Goal: Task Accomplishment & Management: Use online tool/utility

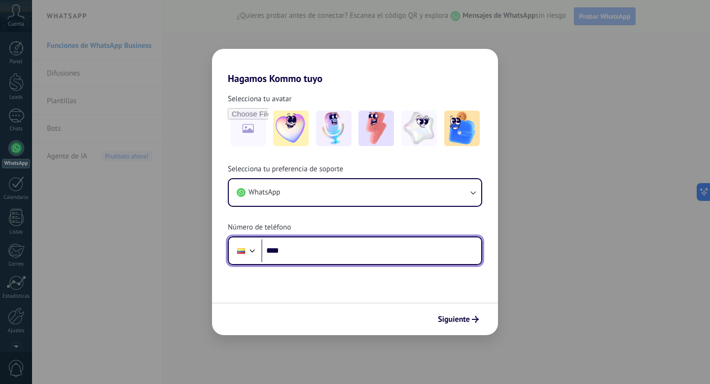
click at [333, 253] on input "****" at bounding box center [371, 250] width 220 height 23
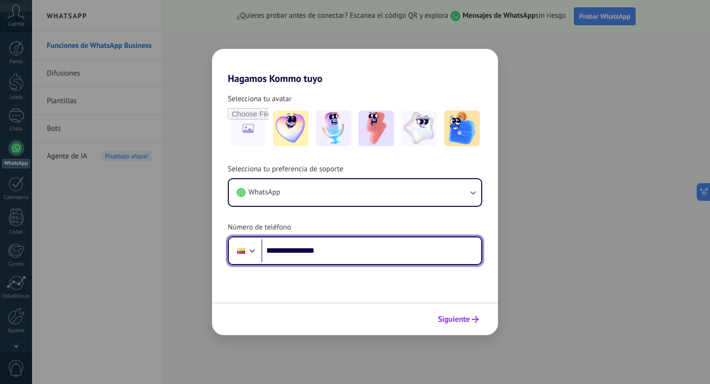
type input "**********"
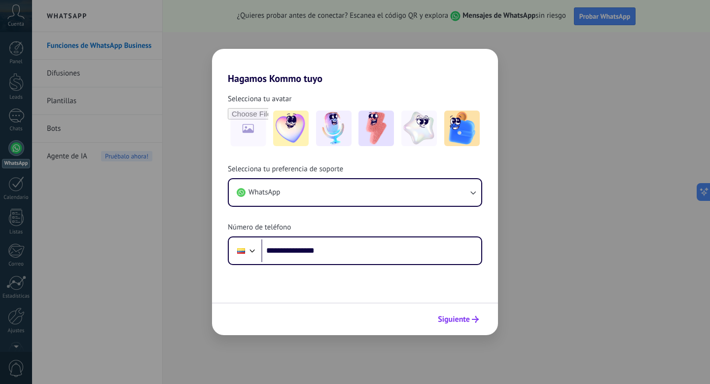
click at [463, 316] on span "Siguiente" at bounding box center [454, 319] width 32 height 7
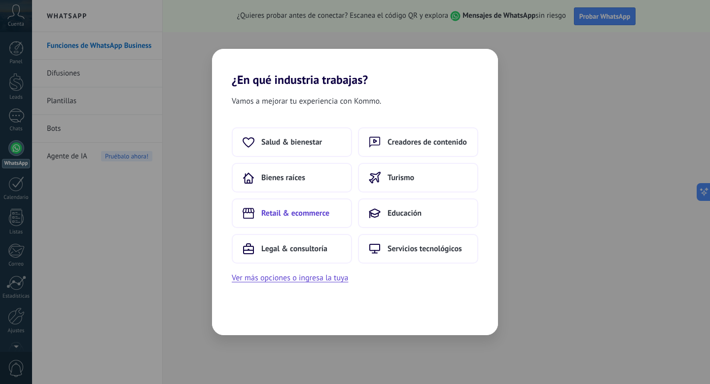
click at [333, 212] on button "Retail & ecommerce" at bounding box center [292, 213] width 120 height 30
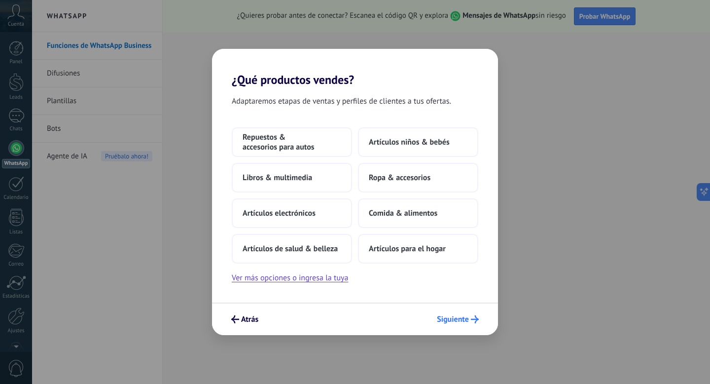
click at [463, 318] on span "Siguiente" at bounding box center [453, 319] width 32 height 7
click at [408, 249] on span "Artículos para el hogar" at bounding box center [407, 249] width 77 height 10
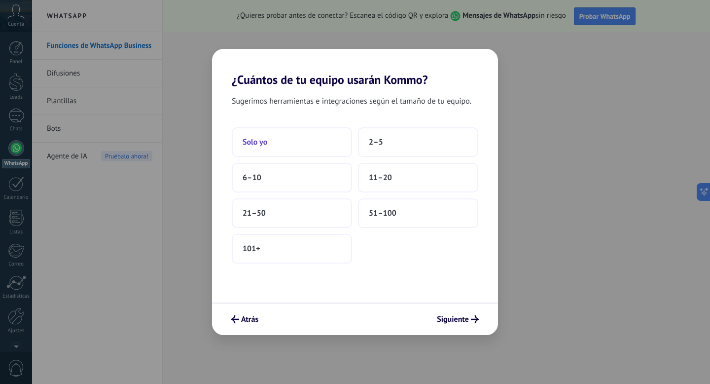
click at [317, 151] on button "Solo yo" at bounding box center [292, 142] width 120 height 30
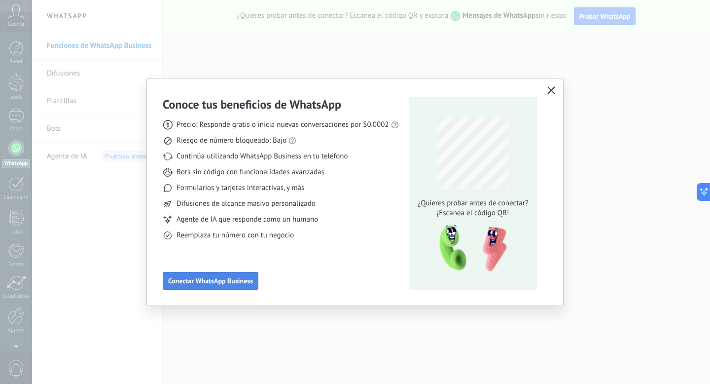
click at [237, 275] on button "Conectar WhatsApp Business" at bounding box center [211, 281] width 96 height 18
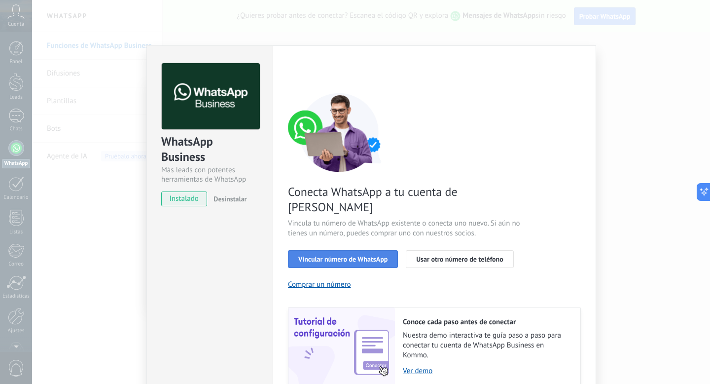
click at [319, 255] on span "Vincular número de WhatsApp" at bounding box center [342, 258] width 89 height 7
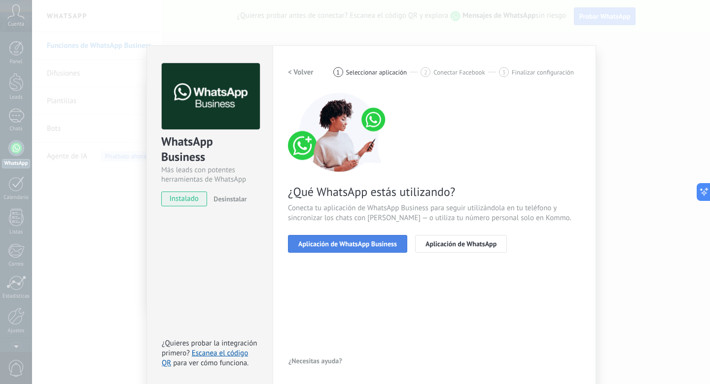
click at [372, 246] on span "Aplicación de WhatsApp Business" at bounding box center [347, 243] width 99 height 7
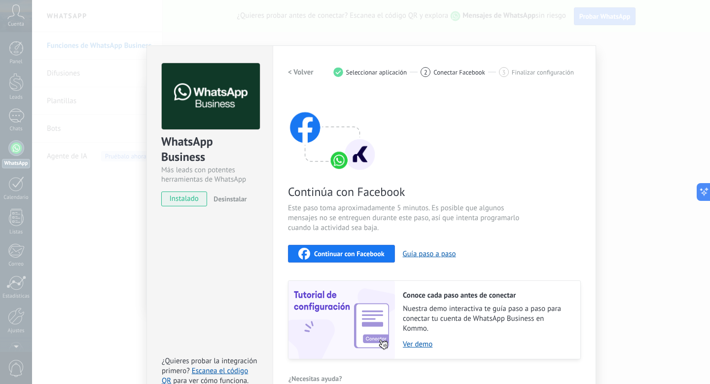
click at [369, 253] on span "Continuar con Facebook" at bounding box center [349, 253] width 71 height 7
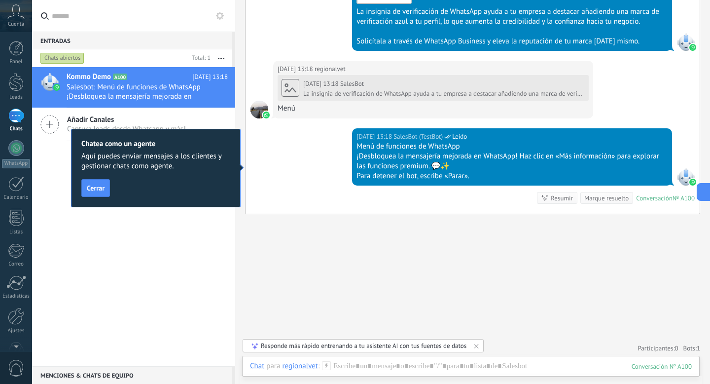
scroll to position [15, 0]
